Goal: Task Accomplishment & Management: Use online tool/utility

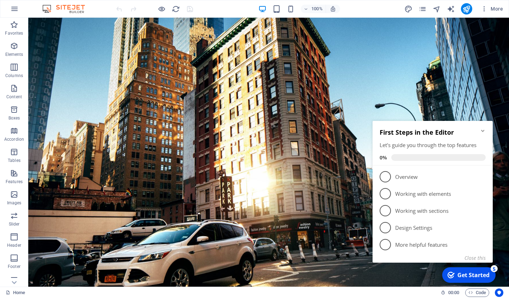
click at [483, 130] on icon "Minimize checklist" at bounding box center [483, 131] width 6 height 6
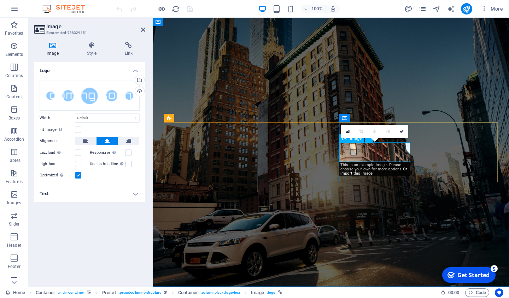
click at [51, 54] on h4 "Image" at bounding box center [54, 49] width 40 height 15
click at [56, 49] on h4 "Image" at bounding box center [54, 49] width 40 height 15
click at [13, 195] on icon "button" at bounding box center [14, 194] width 8 height 8
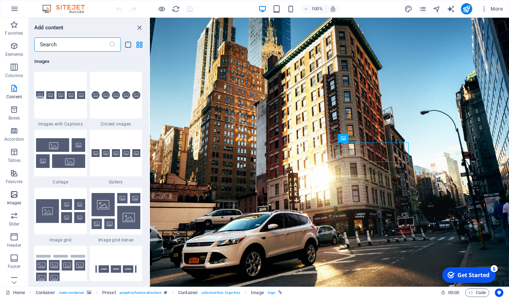
scroll to position [3585, 0]
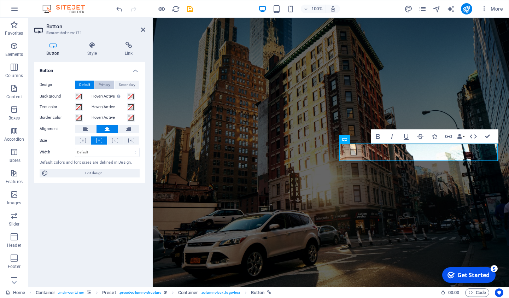
click at [104, 86] on span "Primary" at bounding box center [105, 85] width 12 height 8
click at [127, 83] on span "Secondary" at bounding box center [127, 85] width 17 height 8
click at [94, 45] on icon at bounding box center [92, 45] width 35 height 7
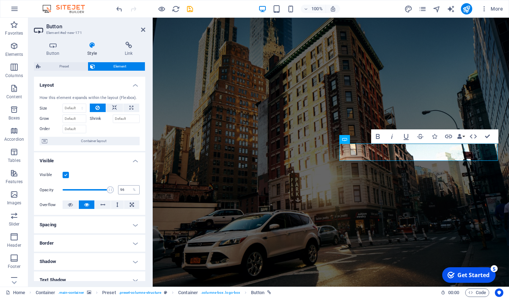
type input "100"
drag, startPoint x: 112, startPoint y: 189, endPoint x: 135, endPoint y: 186, distance: 22.8
click at [135, 186] on div "Opacity 100 %" at bounding box center [90, 190] width 100 height 16
click at [110, 107] on button at bounding box center [114, 108] width 17 height 8
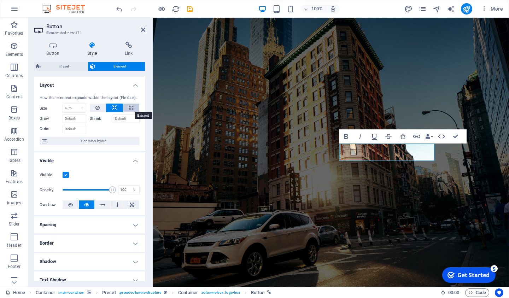
click at [132, 110] on icon at bounding box center [131, 108] width 4 height 8
type input "100"
select select "%"
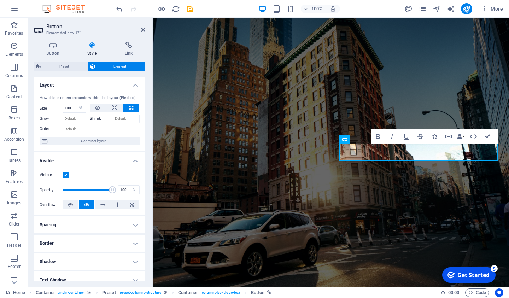
click at [94, 118] on label "Shrink" at bounding box center [101, 119] width 23 height 8
click at [113, 118] on input "Shrink" at bounding box center [126, 119] width 27 height 8
click at [125, 52] on h4 "Link" at bounding box center [128, 49] width 33 height 15
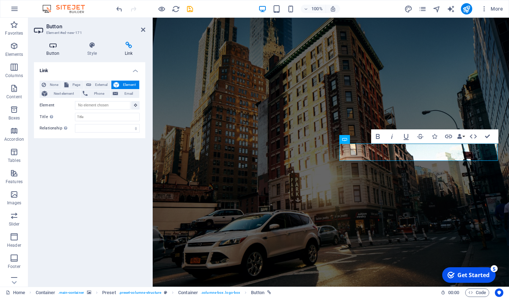
click at [53, 50] on h4 "Button" at bounding box center [54, 49] width 41 height 15
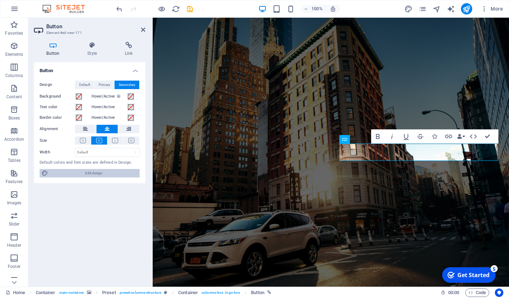
click at [88, 171] on span "Edit design" at bounding box center [93, 173] width 87 height 8
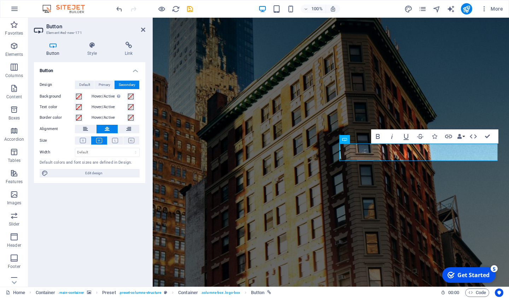
select select "px"
select select "300"
select select "px"
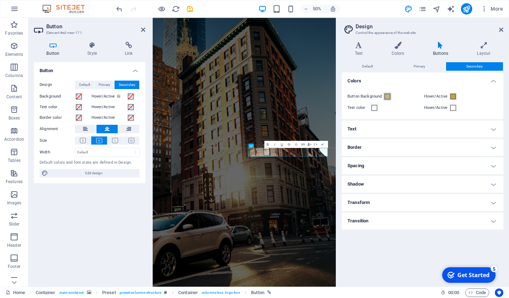
click at [386, 96] on span at bounding box center [388, 97] width 6 height 6
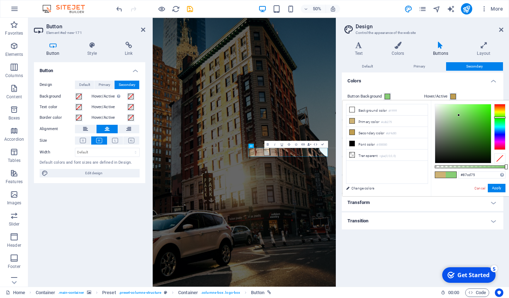
click at [500, 117] on div at bounding box center [499, 127] width 11 height 46
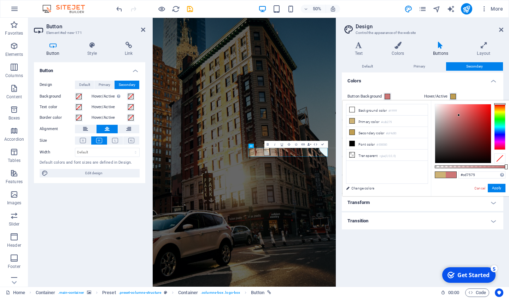
drag, startPoint x: 501, startPoint y: 116, endPoint x: 504, endPoint y: 100, distance: 16.2
click at [504, 100] on body "liveappraisal.ca Home Favorites Elements Columns Content Boxes Accordion Tables…" at bounding box center [254, 149] width 509 height 298
drag, startPoint x: 459, startPoint y: 116, endPoint x: 435, endPoint y: 105, distance: 26.1
click at [435, 105] on div at bounding box center [435, 105] width 2 height 2
click at [492, 188] on button "Apply" at bounding box center [497, 188] width 18 height 8
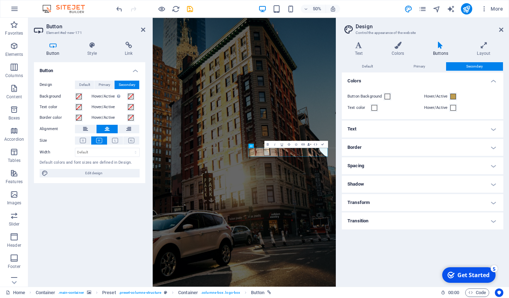
click at [491, 298] on figure at bounding box center [336, 287] width 366 height 538
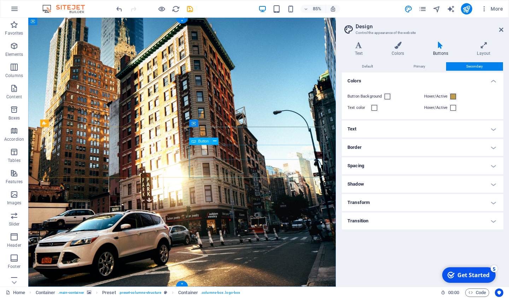
click at [388, 95] on span at bounding box center [388, 97] width 6 height 6
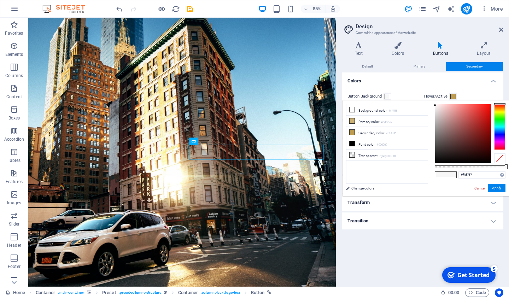
click at [500, 104] on div at bounding box center [499, 104] width 11 height 2
type input "#ccc0c0"
drag, startPoint x: 435, startPoint y: 106, endPoint x: 438, endPoint y: 116, distance: 10.4
click at [438, 116] on div at bounding box center [438, 115] width 2 height 2
click at [497, 189] on button "Apply" at bounding box center [497, 188] width 18 height 8
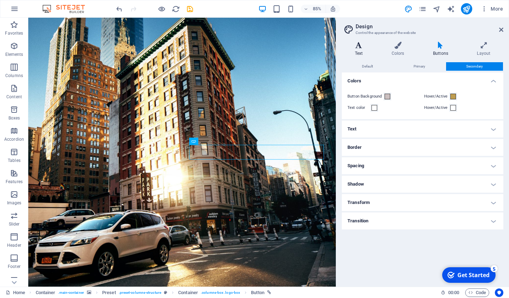
click at [360, 44] on icon at bounding box center [359, 45] width 34 height 7
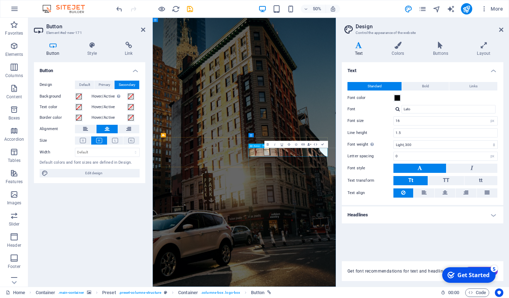
click at [422, 298] on figure at bounding box center [336, 287] width 366 height 538
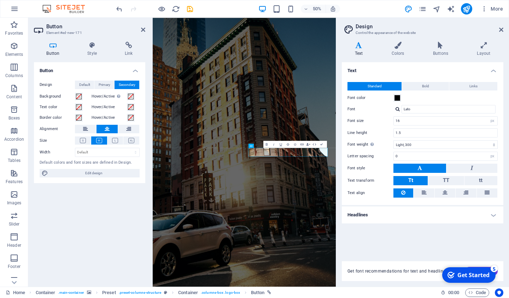
click at [474, 126] on div "Standard Bold Links Font color Font Lato Font size 16 rem px Line height 1.5 Fo…" at bounding box center [422, 140] width 164 height 130
click at [469, 123] on input "16" at bounding box center [446, 121] width 104 height 8
click at [437, 121] on input "16" at bounding box center [446, 121] width 104 height 8
type input "20"
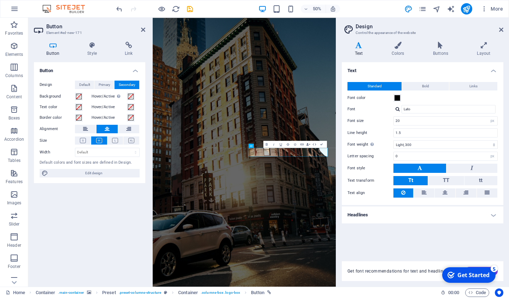
click at [448, 99] on div "Font color" at bounding box center [423, 98] width 150 height 8
click at [471, 87] on span "Links" at bounding box center [473, 86] width 8 height 8
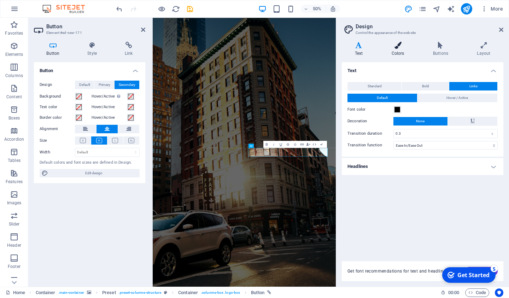
click at [395, 54] on h4 "Colors" at bounding box center [399, 49] width 41 height 15
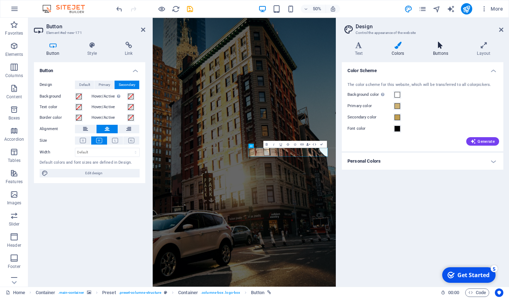
click at [446, 49] on h4 "Buttons" at bounding box center [442, 49] width 44 height 15
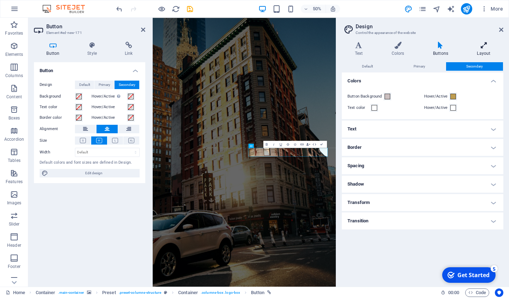
click at [486, 42] on icon at bounding box center [483, 45] width 39 height 7
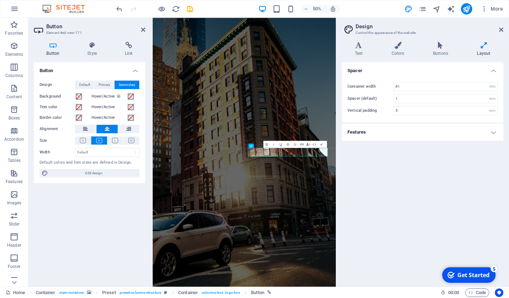
click at [361, 132] on h4 "Features" at bounding box center [423, 132] width 162 height 17
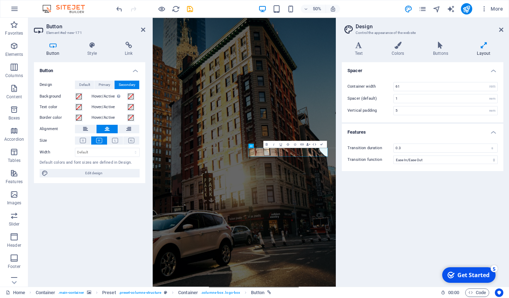
click at [432, 207] on figure at bounding box center [336, 287] width 366 height 538
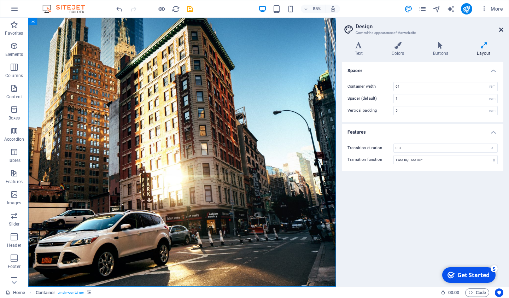
click at [503, 30] on icon at bounding box center [501, 30] width 4 height 6
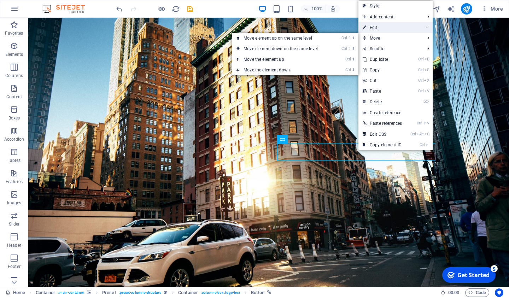
click at [377, 28] on link "⏎ Edit" at bounding box center [382, 27] width 48 height 11
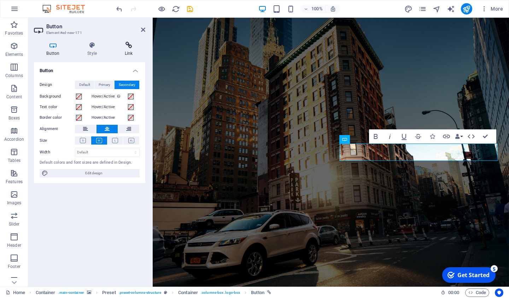
click at [126, 45] on icon at bounding box center [128, 45] width 33 height 7
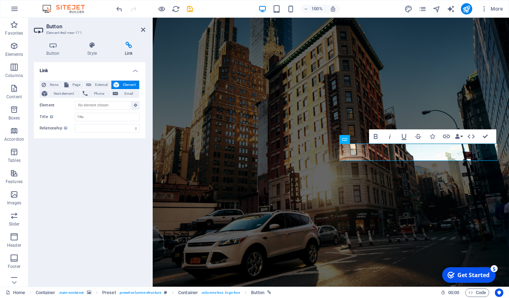
click at [49, 152] on div "Link None Page External Element Next element Phone Email Page Home Legal Notice…" at bounding box center [89, 171] width 111 height 219
click at [129, 91] on span "Email" at bounding box center [128, 93] width 17 height 8
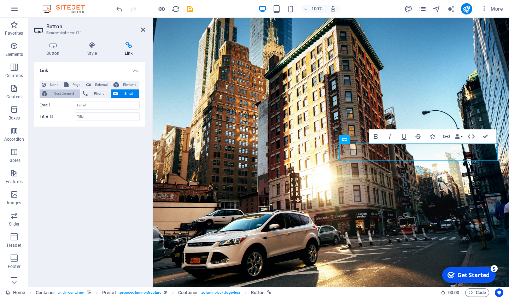
click at [58, 95] on span "Next element" at bounding box center [63, 93] width 29 height 8
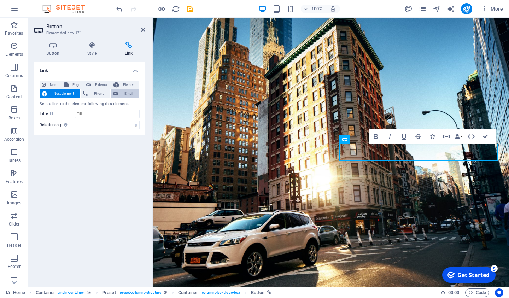
click at [123, 90] on span "Email" at bounding box center [128, 93] width 17 height 8
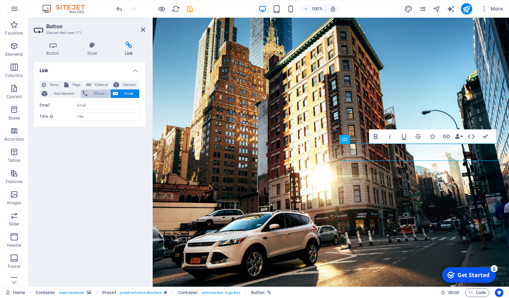
click at [93, 93] on span "Phone" at bounding box center [99, 93] width 19 height 8
click at [74, 69] on h4 "Link" at bounding box center [89, 68] width 111 height 13
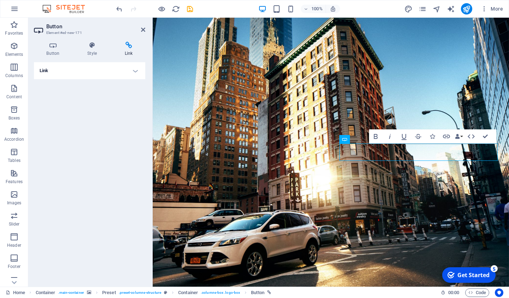
click at [72, 72] on h4 "Link" at bounding box center [89, 70] width 111 height 17
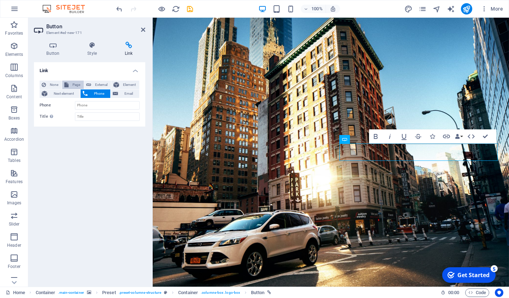
click at [73, 84] on span "Page" at bounding box center [76, 85] width 11 height 8
select select
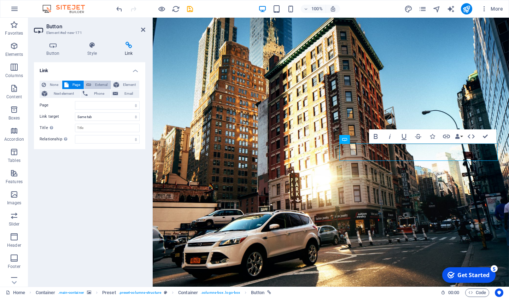
click at [103, 86] on span "External" at bounding box center [101, 85] width 16 height 8
select select "blank"
paste input "[URL][DOMAIN_NAME]"
type input "[URL][DOMAIN_NAME]"
click at [138, 175] on div "Link None Page External Element Next element Phone Email Page Home Legal Notice…" at bounding box center [89, 171] width 111 height 219
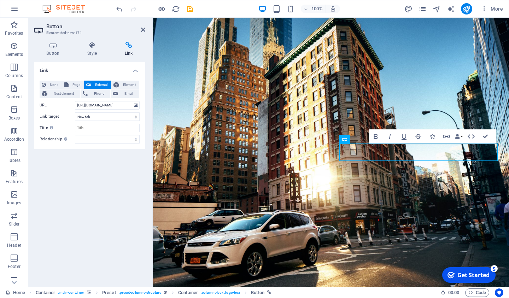
click at [233, 195] on figure at bounding box center [331, 152] width 356 height 269
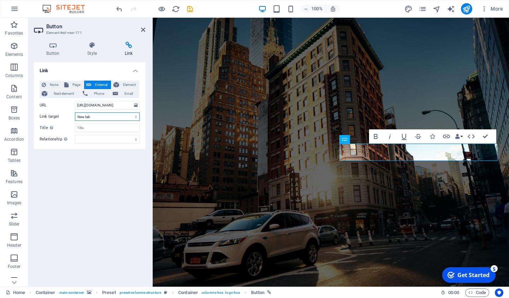
click at [75, 112] on select "New tab Same tab Overlay" at bounding box center [107, 116] width 65 height 8
select select
click option "Same tab" at bounding box center [0, 0] width 0 height 0
click at [75, 135] on select "alternate author bookmark external help license next nofollow noreferrer noopen…" at bounding box center [107, 139] width 65 height 8
select select "next"
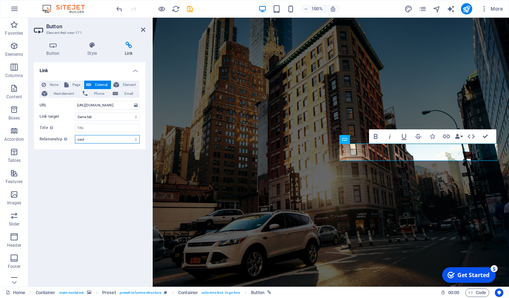
click option "next" at bounding box center [0, 0] width 0 height 0
click at [189, 7] on icon "save" at bounding box center [190, 9] width 8 height 8
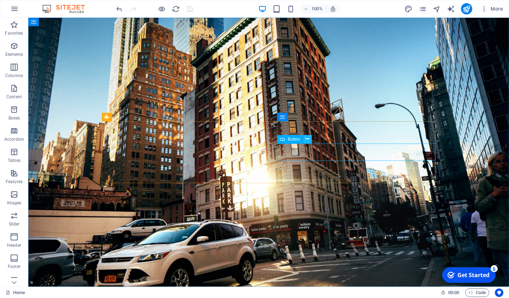
click at [308, 140] on icon at bounding box center [307, 138] width 4 height 7
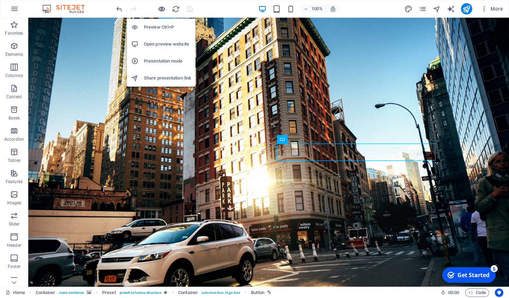
click at [163, 8] on icon "button" at bounding box center [162, 9] width 8 height 8
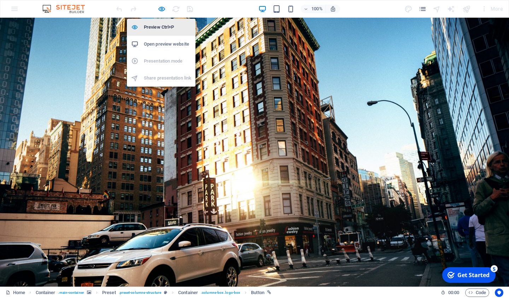
click at [157, 30] on h6 "Preview Ctrl+P" at bounding box center [167, 27] width 47 height 8
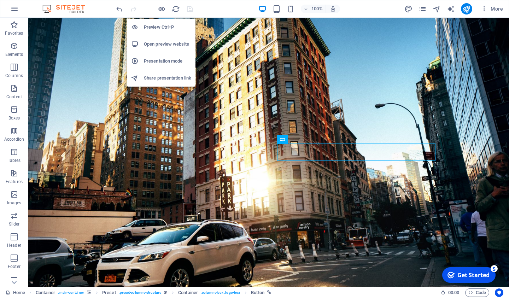
click at [160, 23] on h6 "Preview Ctrl+P" at bounding box center [167, 27] width 47 height 8
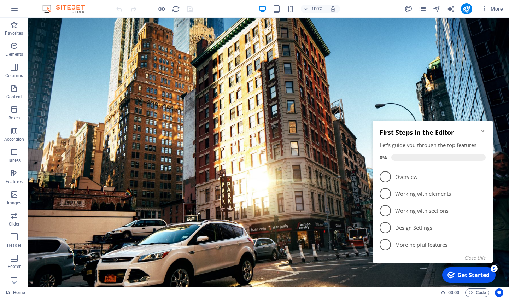
click at [482, 130] on icon "Minimize checklist" at bounding box center [483, 131] width 6 height 6
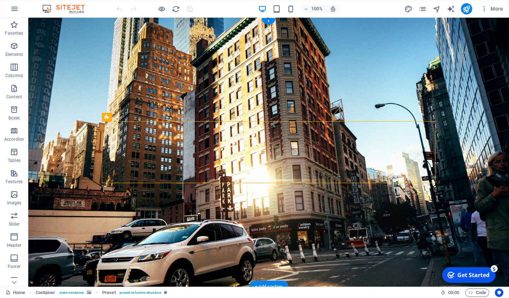
drag, startPoint x: 277, startPoint y: 162, endPoint x: 233, endPoint y: 217, distance: 70.2
click at [233, 217] on div "[DOMAIN_NAME] Maximize your car's value and get paid in cash the same day. Eval…" at bounding box center [268, 224] width 481 height 413
select select "%"
select select "vh"
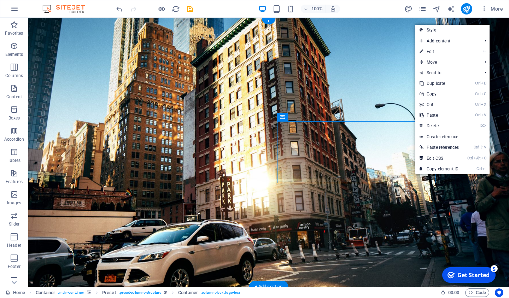
click at [373, 83] on figure at bounding box center [268, 152] width 481 height 269
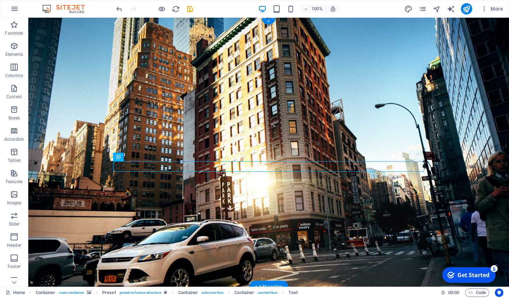
click at [261, 190] on figure at bounding box center [268, 152] width 481 height 269
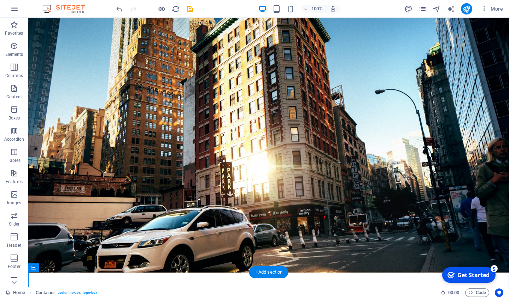
scroll to position [15, 0]
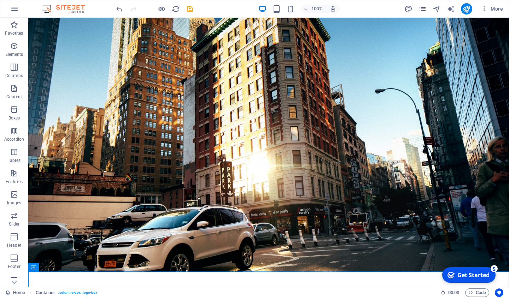
click at [115, 9] on div "100% More" at bounding box center [254, 8] width 508 height 17
click at [119, 10] on icon "undo" at bounding box center [119, 9] width 8 height 8
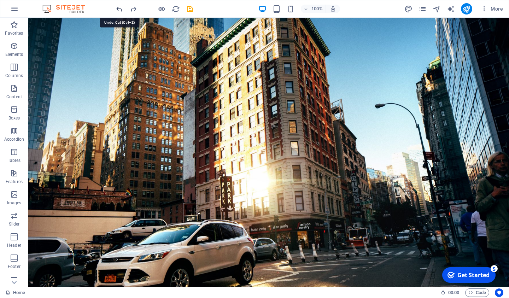
click at [119, 10] on icon "undo" at bounding box center [119, 9] width 8 height 8
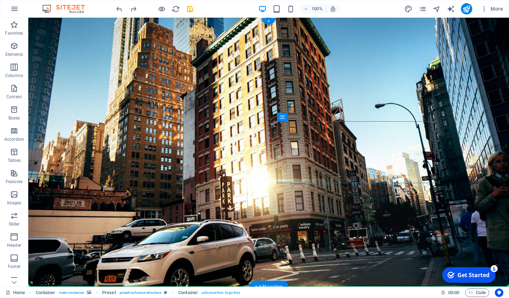
drag, startPoint x: 325, startPoint y: 135, endPoint x: 181, endPoint y: 210, distance: 162.1
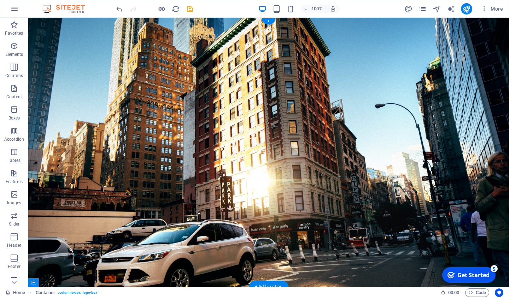
scroll to position [17, 0]
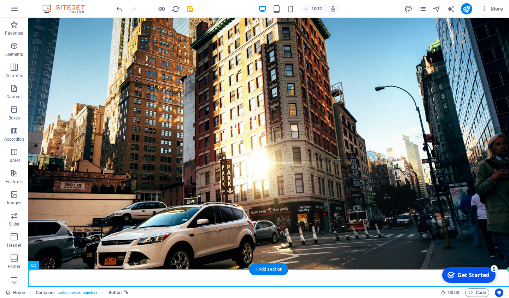
drag, startPoint x: 243, startPoint y: 275, endPoint x: 244, endPoint y: 220, distance: 55.2
click at [244, 220] on div "[DOMAIN_NAME] Maximize your car's value and get paid in cash the same day. Eval…" at bounding box center [268, 202] width 481 height 405
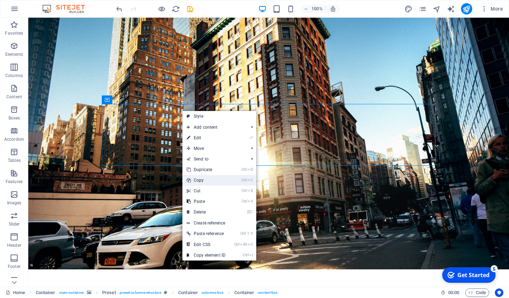
click at [205, 180] on link "Ctrl C Copy" at bounding box center [205, 180] width 47 height 11
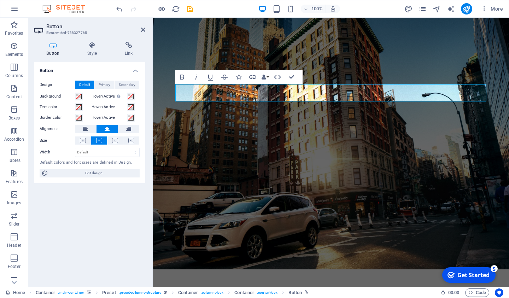
click at [99, 138] on button at bounding box center [99, 140] width 16 height 8
click at [116, 140] on icon at bounding box center [115, 140] width 6 height 5
click at [97, 140] on icon at bounding box center [99, 140] width 6 height 5
click at [130, 140] on icon at bounding box center [131, 140] width 6 height 5
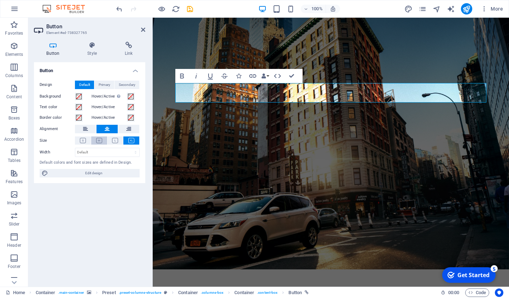
click at [100, 139] on icon at bounding box center [99, 140] width 6 height 5
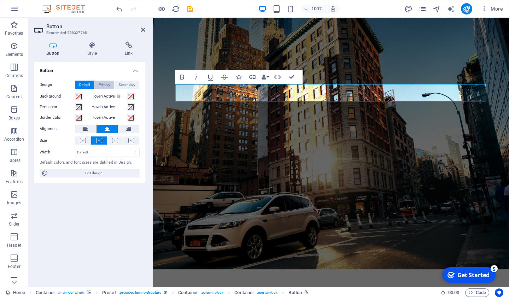
click at [103, 87] on span "Primary" at bounding box center [105, 85] width 12 height 8
click at [123, 85] on span "Secondary" at bounding box center [127, 85] width 17 height 8
click at [93, 52] on h4 "Style" at bounding box center [93, 49] width 37 height 15
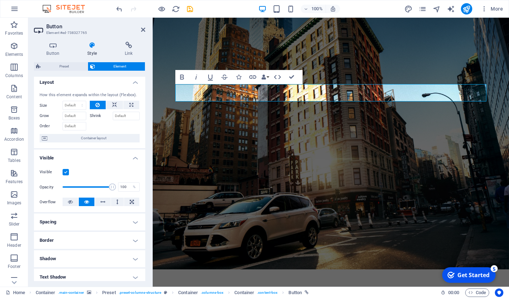
scroll to position [0, 0]
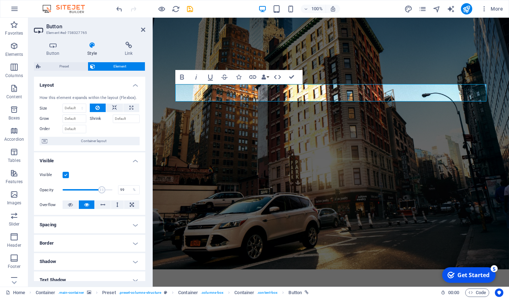
type input "100"
drag, startPoint x: 113, startPoint y: 188, endPoint x: 118, endPoint y: 189, distance: 4.8
click at [118, 189] on div "Opacity 100 %" at bounding box center [90, 190] width 100 height 16
click at [91, 45] on icon at bounding box center [92, 45] width 35 height 7
click at [91, 46] on icon at bounding box center [92, 45] width 35 height 7
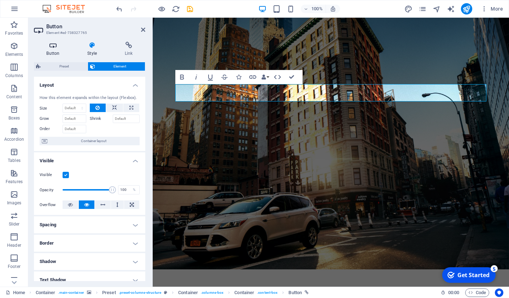
click at [51, 45] on icon at bounding box center [53, 45] width 38 height 7
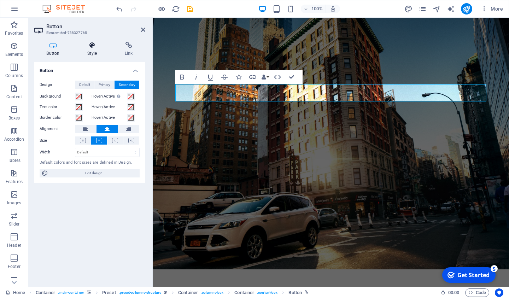
click at [88, 47] on icon at bounding box center [92, 45] width 35 height 7
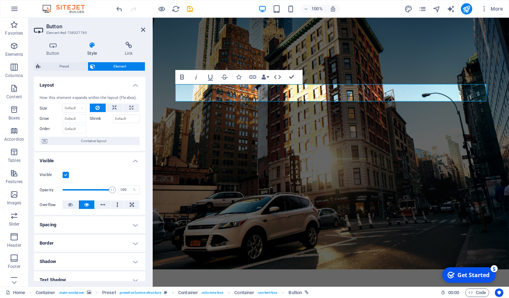
click at [165, 69] on figure at bounding box center [331, 134] width 356 height 269
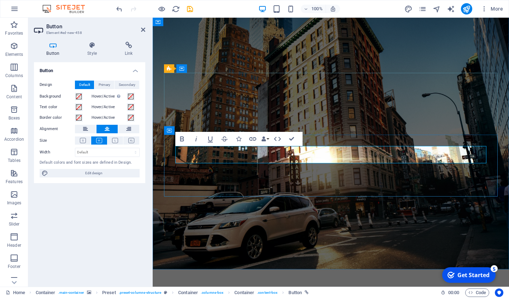
drag, startPoint x: 400, startPoint y: 156, endPoint x: 246, endPoint y: 156, distance: 153.8
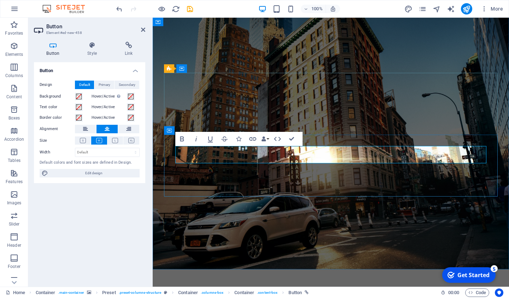
copy link "START EVALUTION YOUR TRADE IN NOW"
click at [61, 195] on div "Button Design Default Primary Secondary Background Hover/Active Switch to previ…" at bounding box center [89, 171] width 111 height 219
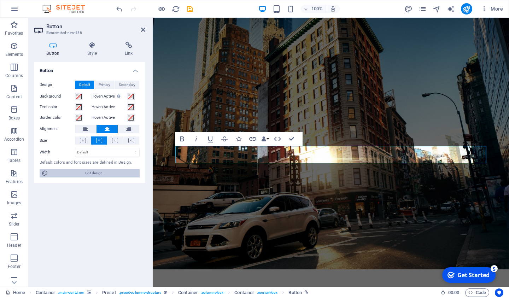
click at [87, 173] on span "Edit design" at bounding box center [93, 173] width 87 height 8
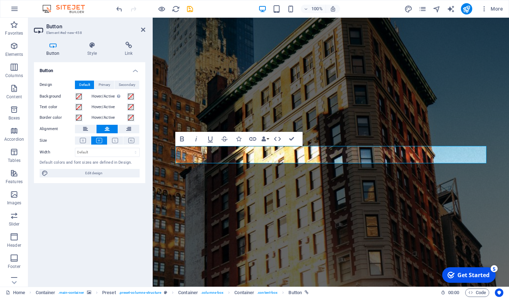
select select "ease-in-out"
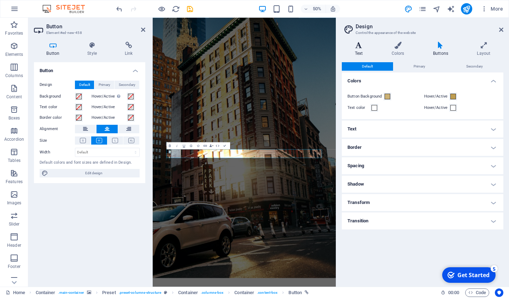
click at [360, 50] on h4 "Text" at bounding box center [360, 49] width 37 height 15
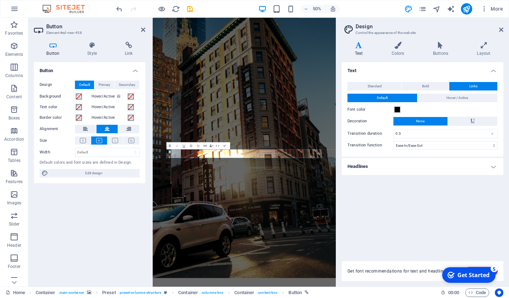
click at [358, 53] on h4 "Text" at bounding box center [360, 49] width 37 height 15
click at [397, 51] on h4 "Colors" at bounding box center [399, 49] width 41 height 15
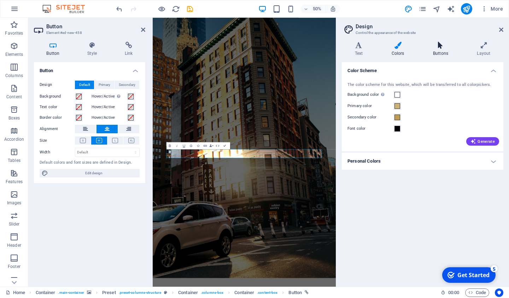
click at [438, 49] on h4 "Buttons" at bounding box center [442, 49] width 44 height 15
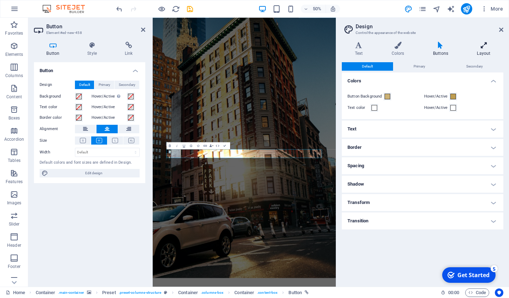
click at [481, 49] on h4 "Layout" at bounding box center [483, 49] width 39 height 15
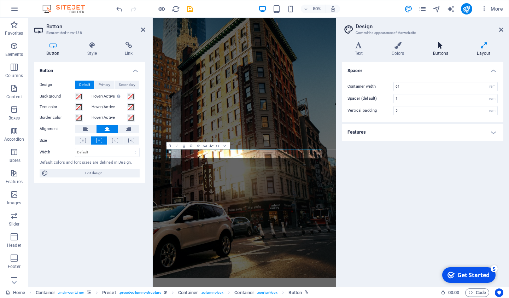
click at [444, 46] on icon at bounding box center [440, 45] width 41 height 7
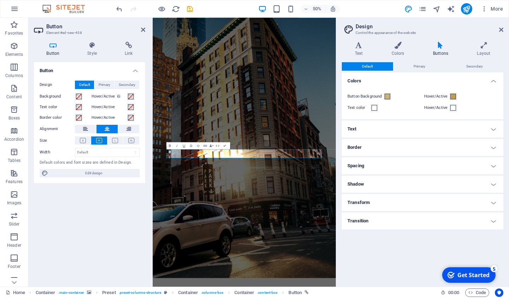
click at [496, 127] on h4 "Text" at bounding box center [423, 129] width 162 height 17
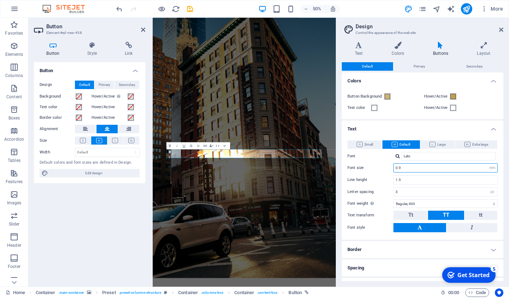
click at [462, 169] on input "0.9" at bounding box center [446, 168] width 104 height 8
type input "0"
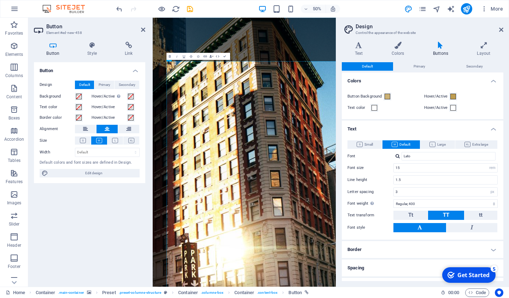
click at [347, 173] on div "Small Default Large Extra large Font Lato Font size 15 rem px em % Line height …" at bounding box center [422, 186] width 164 height 106
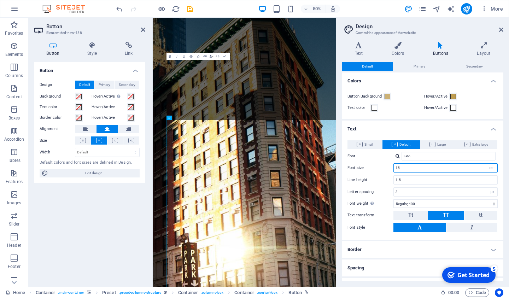
click at [401, 170] on input "15" at bounding box center [446, 168] width 104 height 8
type input "1"
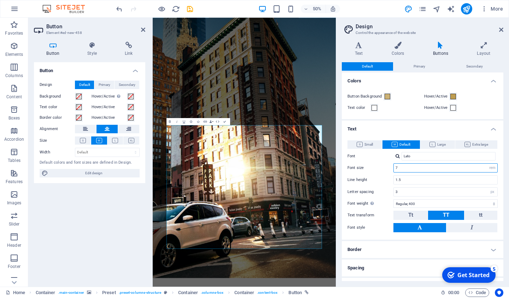
scroll to position [10, 0]
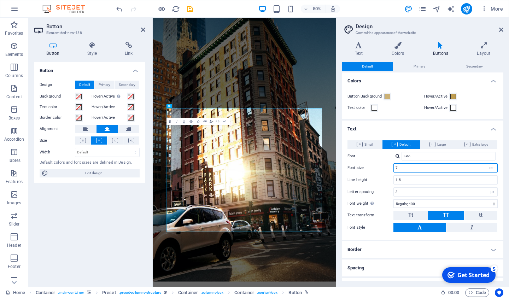
click at [415, 169] on input "7" at bounding box center [446, 168] width 104 height 8
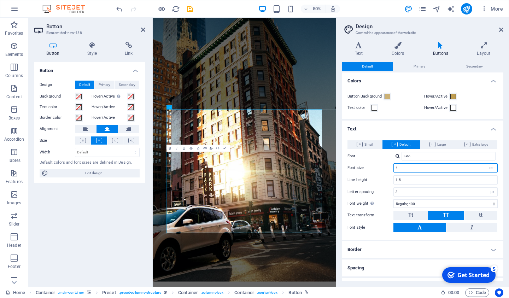
scroll to position [8, 0]
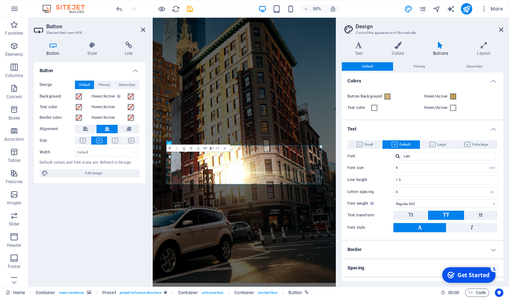
click at [359, 298] on figure at bounding box center [336, 279] width 366 height 538
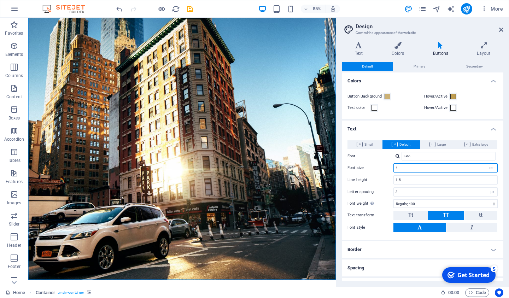
click at [405, 169] on input "4" at bounding box center [446, 168] width 104 height 8
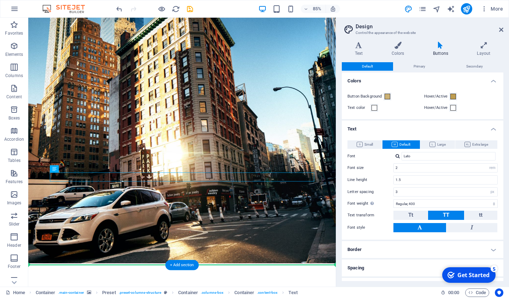
drag, startPoint x: 361, startPoint y: 254, endPoint x: 364, endPoint y: 291, distance: 36.9
click at [364, 291] on div "[DOMAIN_NAME] Maximize your car's value and get paid in cash the same day. STAR…" at bounding box center [209, 247] width 362 height 515
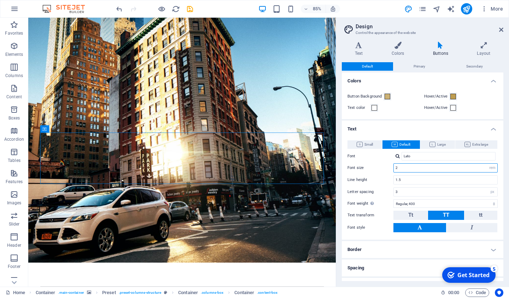
click at [406, 165] on input "2" at bounding box center [446, 168] width 104 height 8
click at [414, 170] on input "2.5" at bounding box center [446, 168] width 104 height 8
type input "2"
click at [359, 252] on figure at bounding box center [209, 147] width 362 height 316
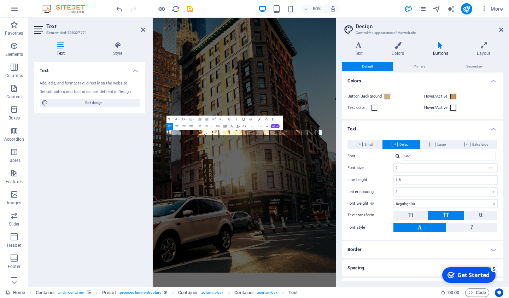
click at [191, 126] on icon "button" at bounding box center [191, 126] width 4 height 4
click at [179, 126] on icon "button" at bounding box center [177, 126] width 4 height 4
click at [348, 298] on figure at bounding box center [336, 258] width 366 height 538
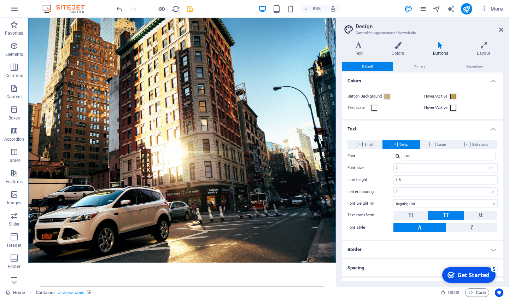
click at [186, 7] on span "save" at bounding box center [190, 9] width 8 height 8
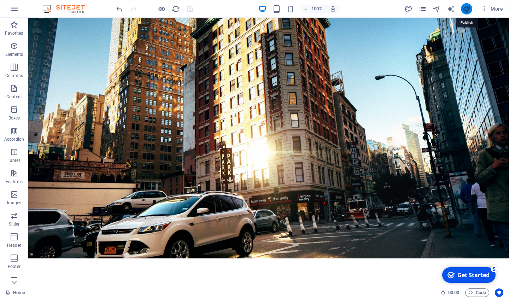
click at [467, 7] on icon "publish" at bounding box center [466, 9] width 8 height 8
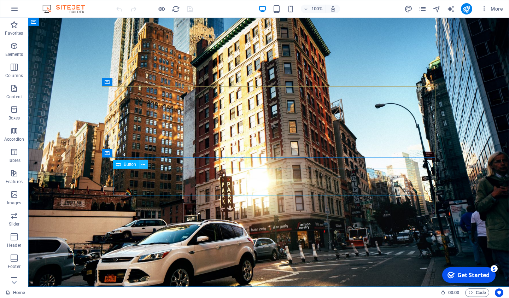
click at [143, 165] on icon at bounding box center [143, 164] width 4 height 7
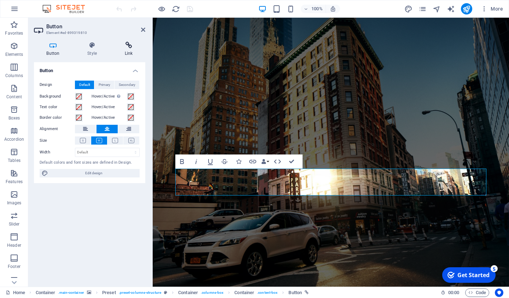
click at [124, 43] on icon at bounding box center [128, 45] width 33 height 7
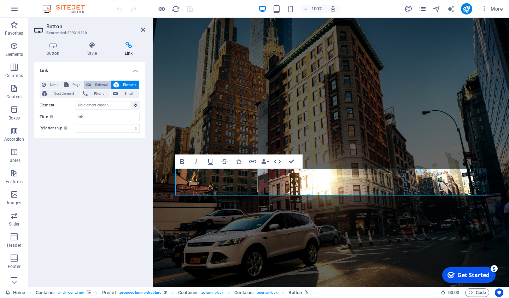
click at [100, 82] on span "External" at bounding box center [101, 85] width 16 height 8
select select "blank"
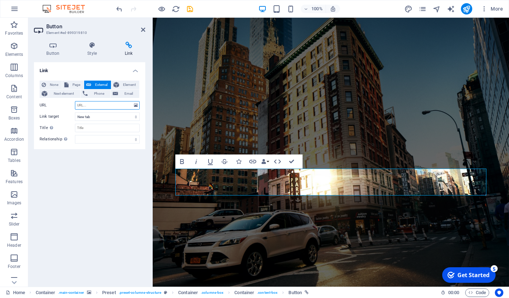
paste input "START EVALUATION YOUR TRADE IN NOW"
click at [99, 108] on input "START EVALUATION YOUR TRADE IN NOW" at bounding box center [107, 105] width 65 height 8
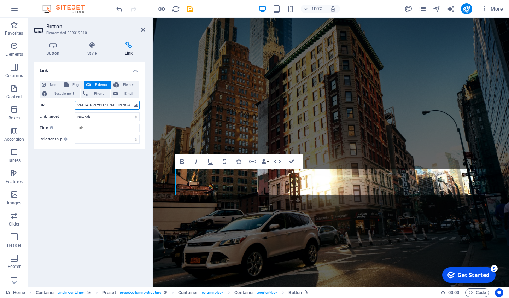
paste input "[URL][DOMAIN_NAME]"
type input "[URL][DOMAIN_NAME]"
click at [94, 165] on div "Link None Page External Element Next element Phone Email Page Home Legal Notice…" at bounding box center [89, 171] width 111 height 219
click at [191, 7] on icon "save" at bounding box center [190, 9] width 8 height 8
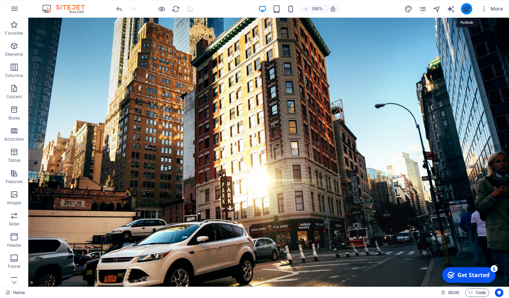
click at [466, 6] on icon "publish" at bounding box center [466, 9] width 8 height 8
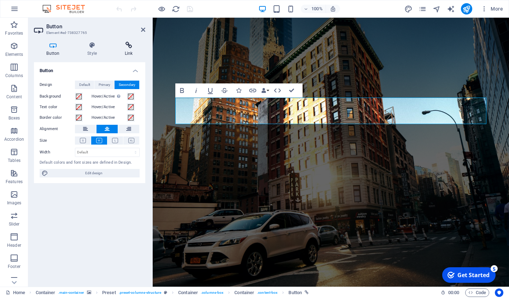
click at [121, 52] on h4 "Link" at bounding box center [128, 49] width 33 height 15
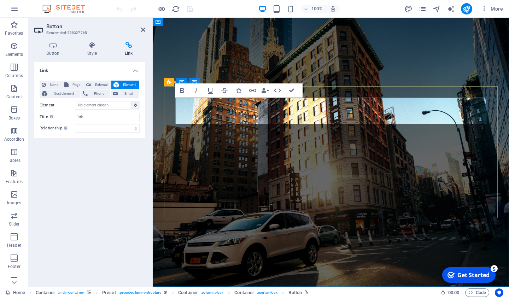
click at [253, 92] on icon "button" at bounding box center [253, 90] width 8 height 8
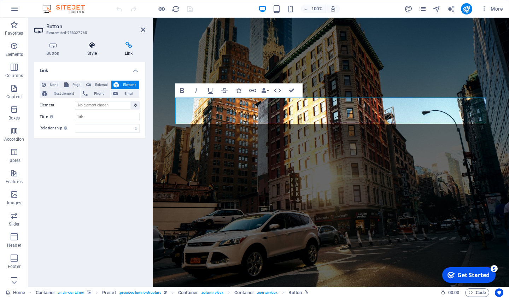
click at [94, 53] on h4 "Style" at bounding box center [93, 49] width 37 height 15
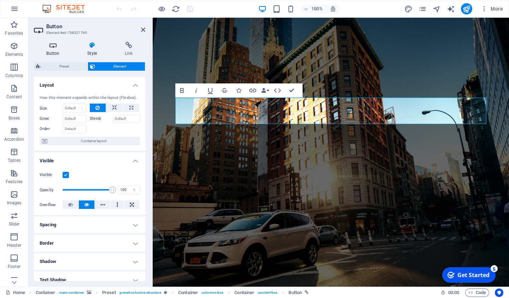
click at [52, 49] on h4 "Button" at bounding box center [54, 49] width 41 height 15
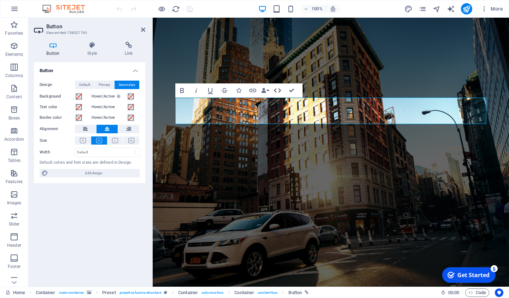
click at [280, 89] on icon "button" at bounding box center [277, 90] width 7 height 4
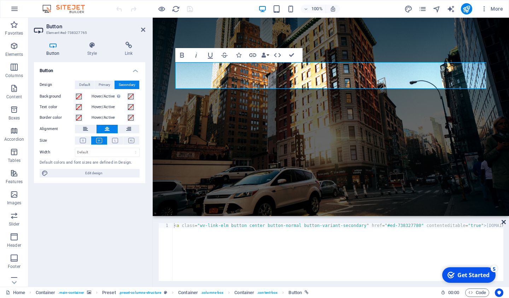
click at [506, 221] on icon at bounding box center [504, 222] width 4 height 6
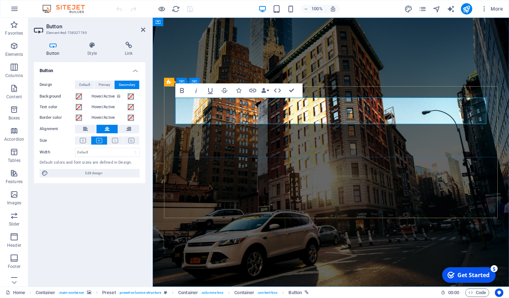
click at [126, 47] on icon at bounding box center [128, 45] width 33 height 7
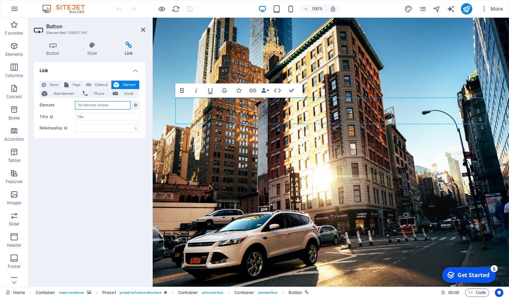
click at [103, 102] on input "Element" at bounding box center [103, 105] width 56 height 8
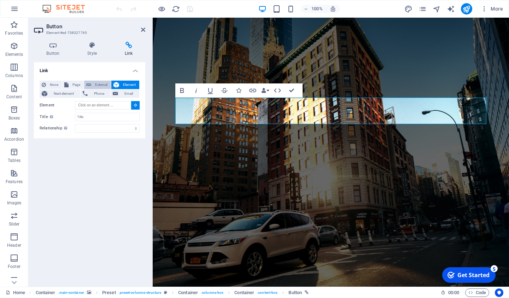
click at [93, 87] on button "External" at bounding box center [97, 85] width 27 height 8
select select "blank"
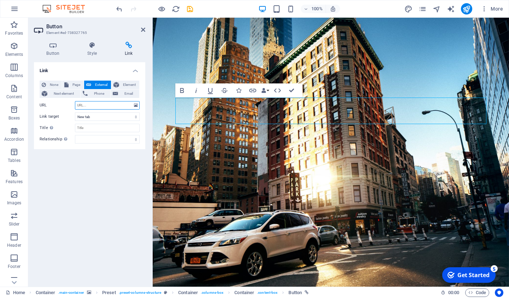
paste input "[URL][DOMAIN_NAME]"
type input "[URL][DOMAIN_NAME]"
click at [194, 7] on span "save" at bounding box center [190, 9] width 8 height 8
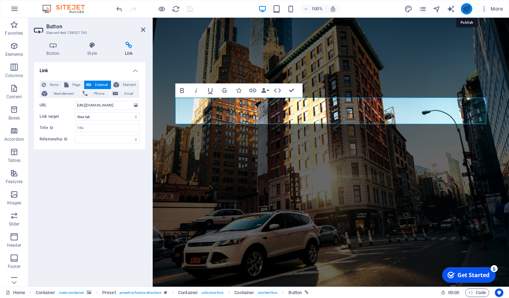
click at [464, 9] on icon "publish" at bounding box center [466, 9] width 8 height 8
